Goal: Use online tool/utility: Utilize a website feature to perform a specific function

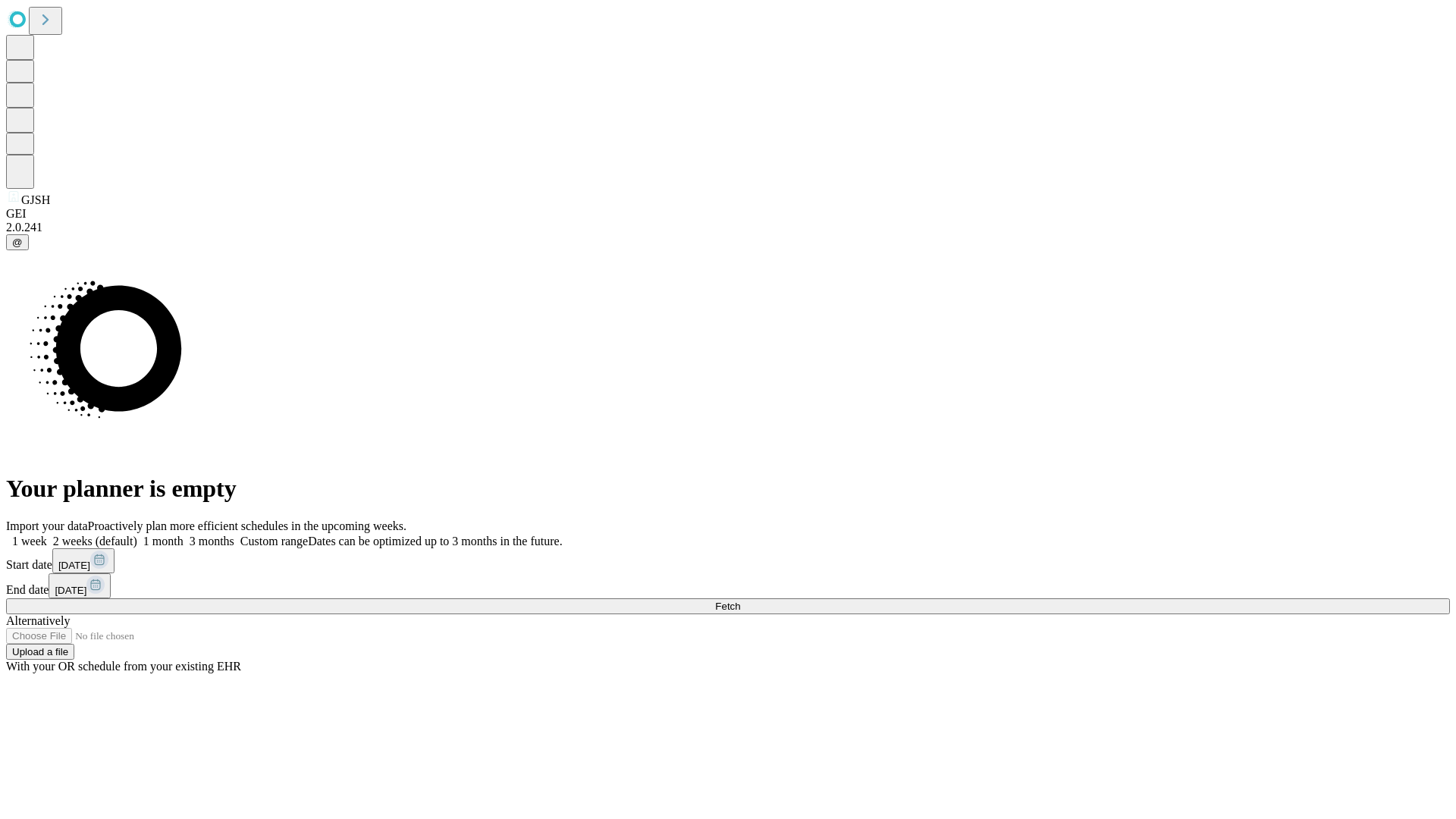
click at [740, 600] on span "Fetch" at bounding box center [728, 606] width 25 height 11
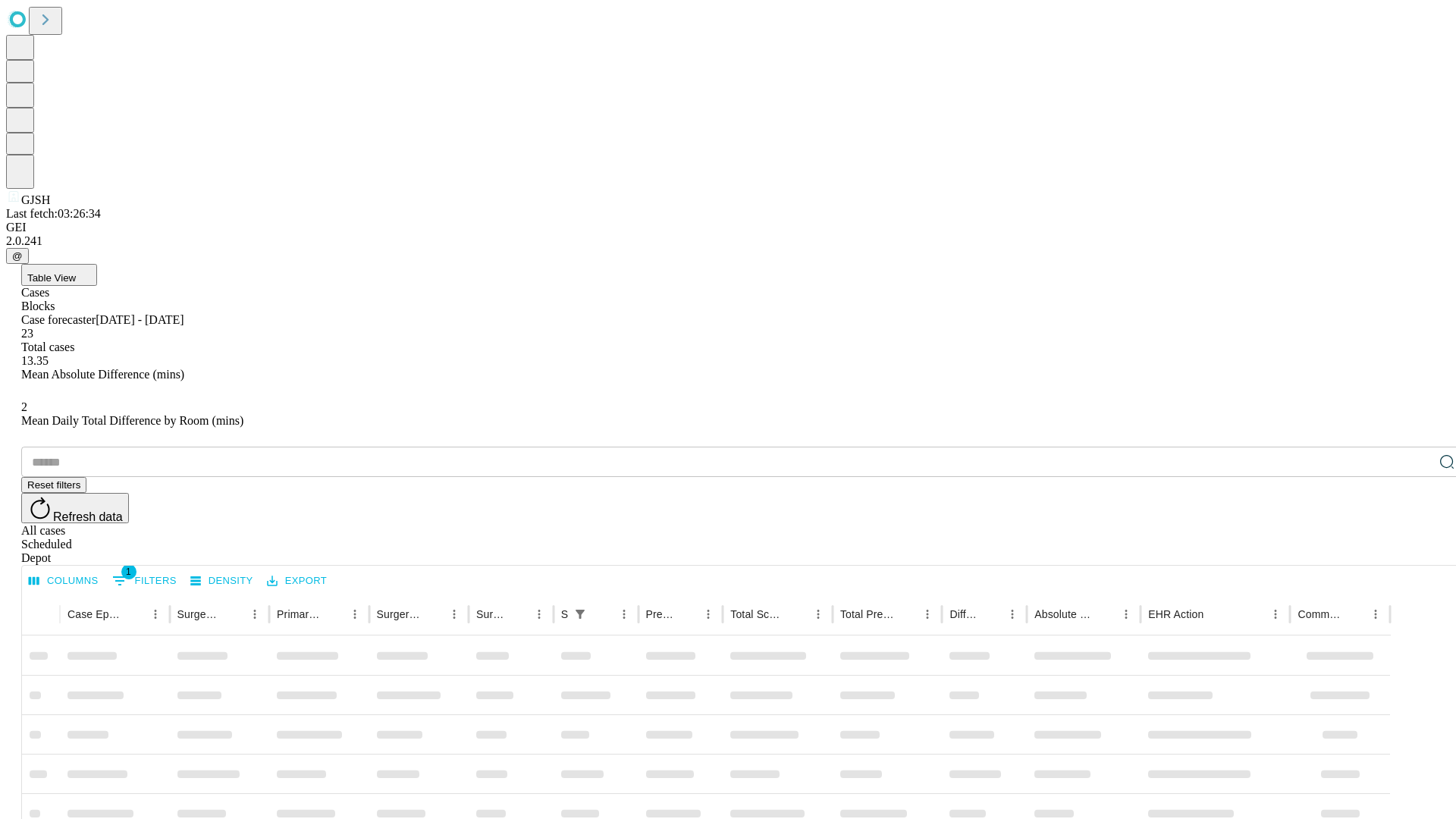
click at [76, 272] on span "Table View" at bounding box center [52, 278] width 49 height 11
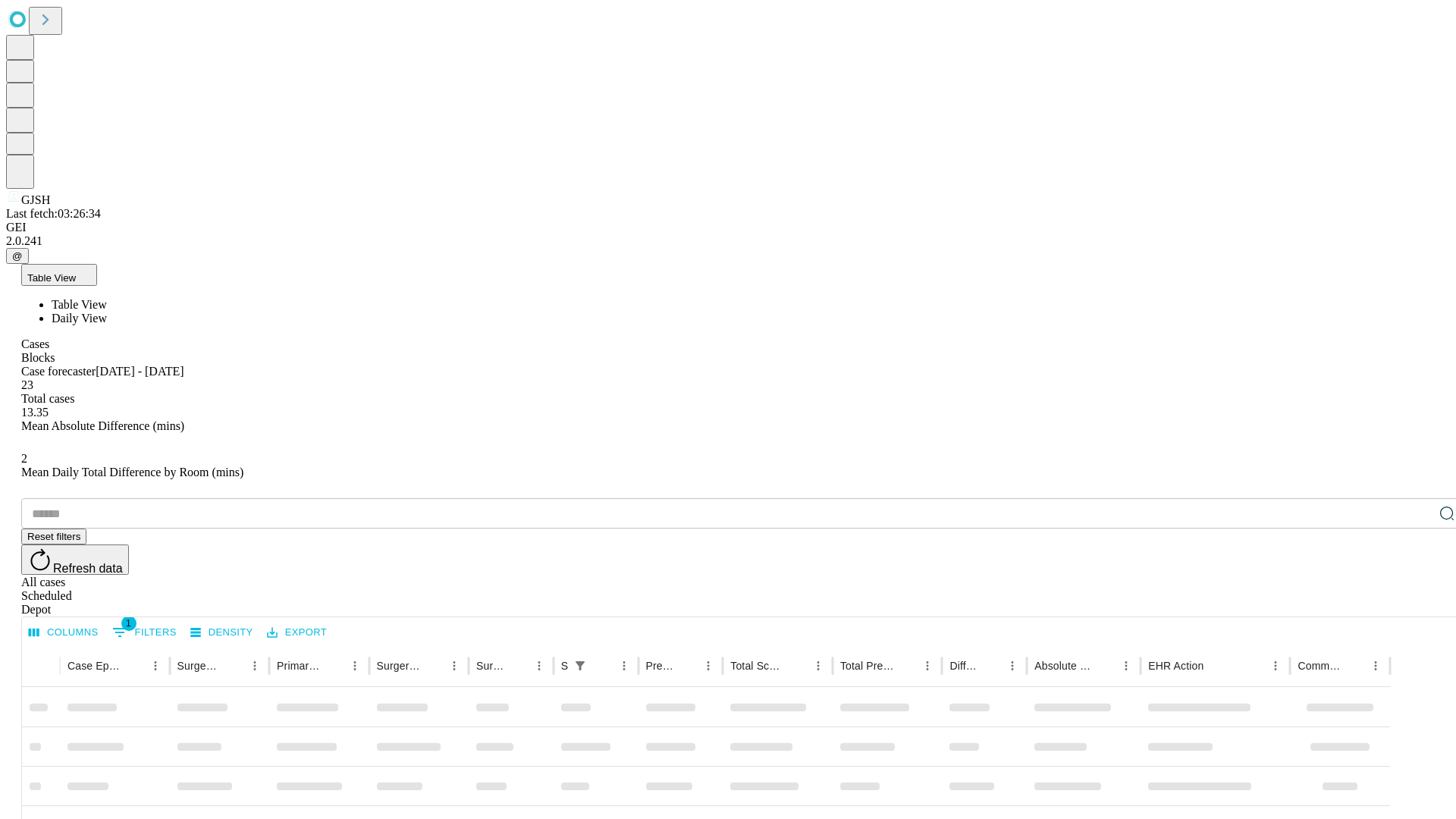
click at [107, 312] on span "Daily View" at bounding box center [79, 318] width 55 height 13
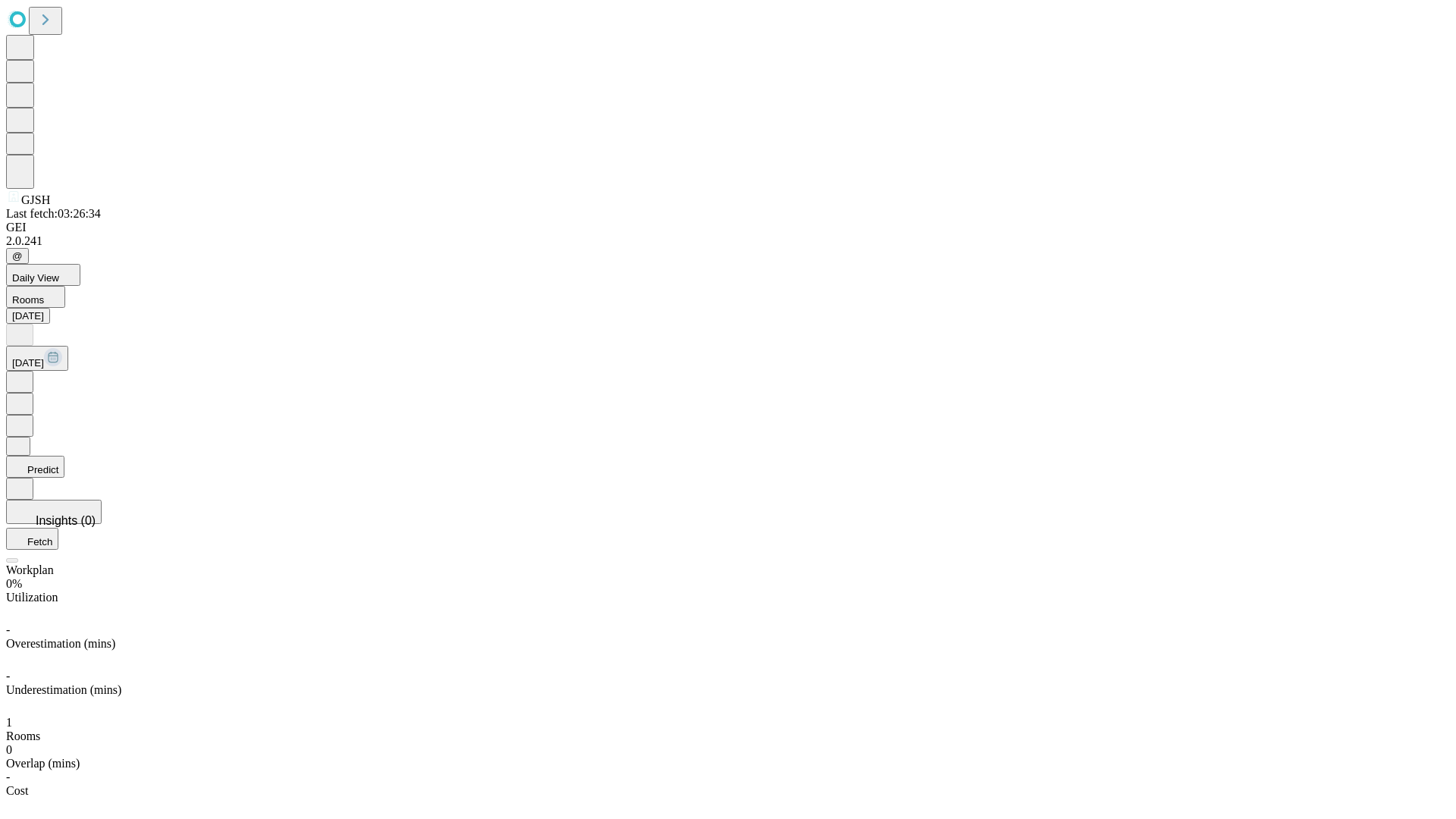
click at [65, 456] on button "Predict" at bounding box center [35, 467] width 58 height 22
